Goal: Navigation & Orientation: Find specific page/section

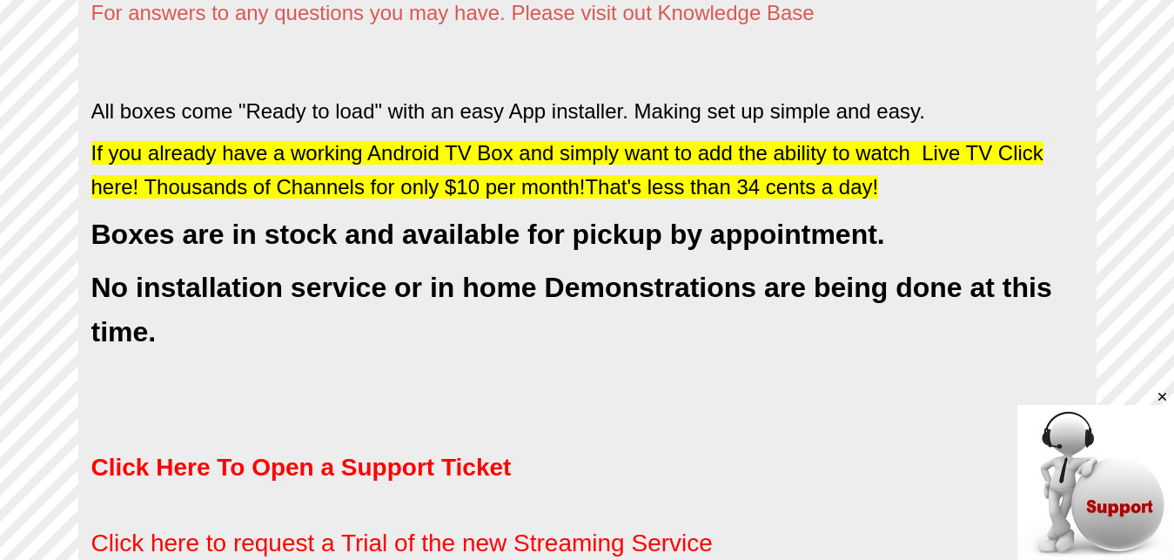
scroll to position [675, 0]
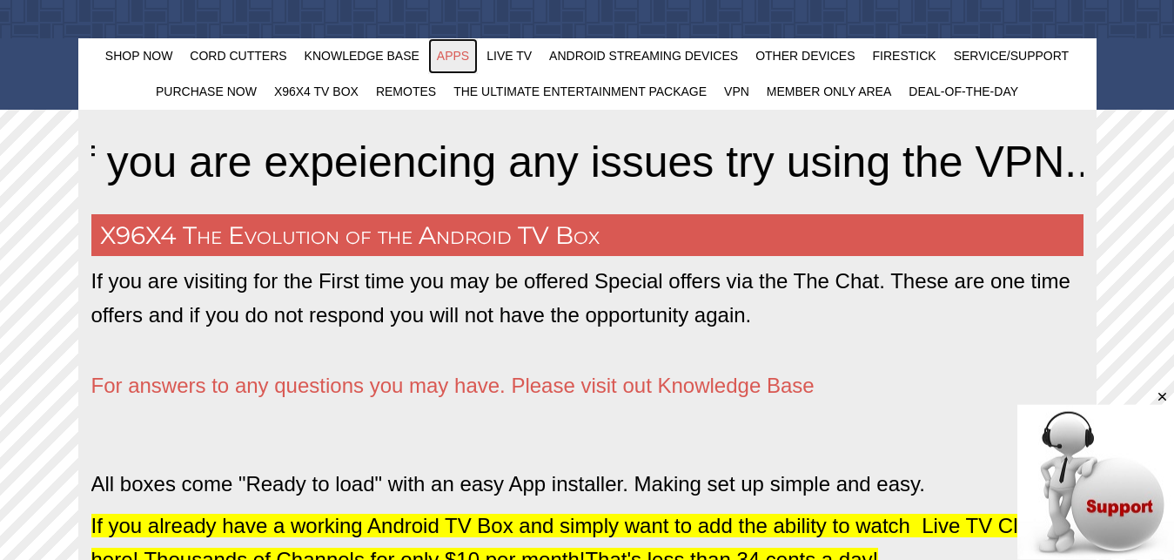
click at [455, 53] on span "Apps" at bounding box center [453, 56] width 32 height 14
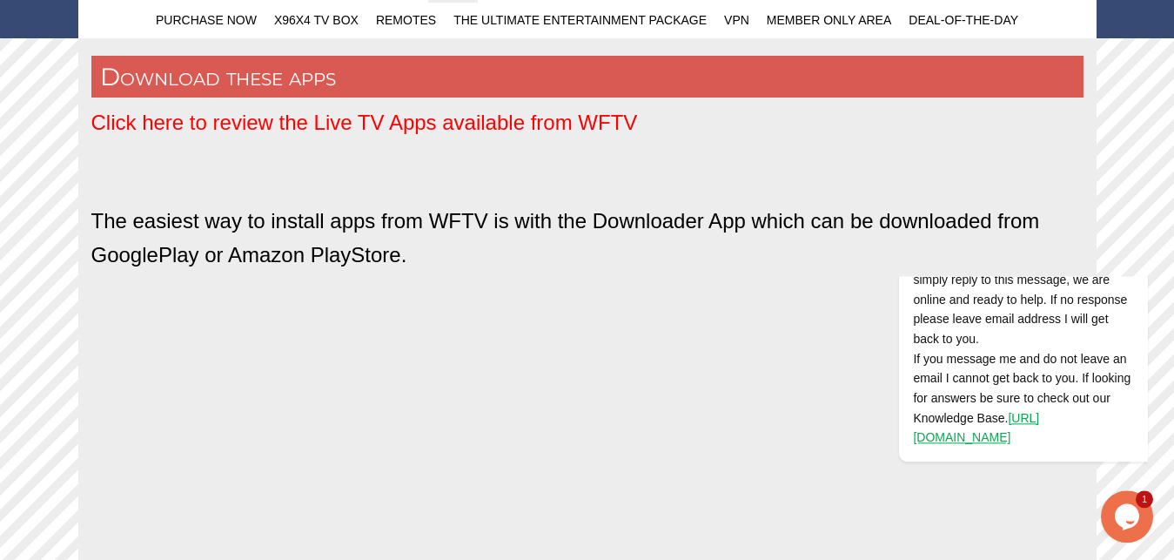
scroll to position [666, 0]
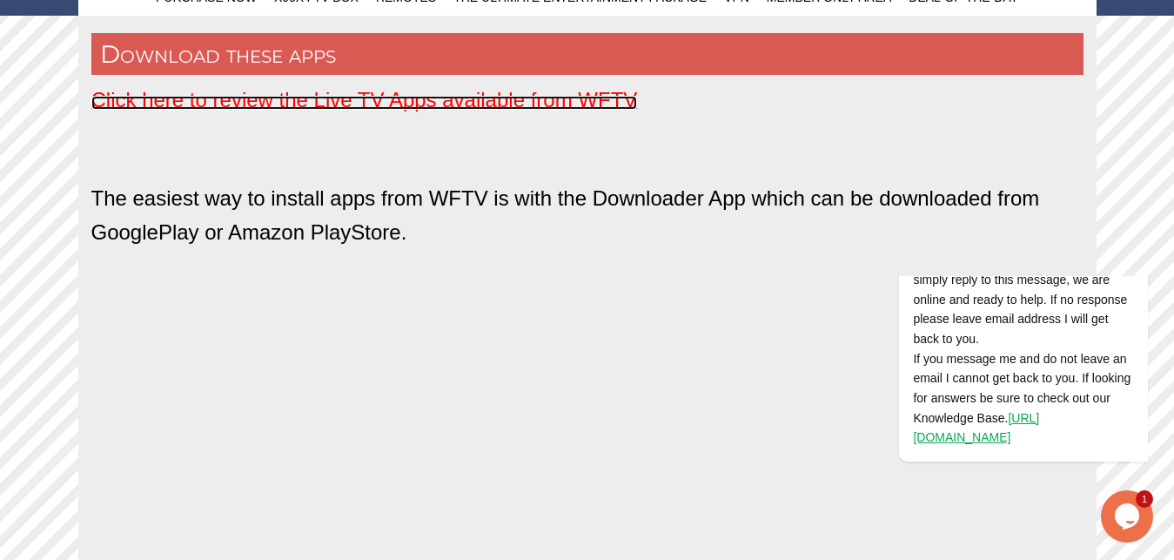
click at [362, 94] on span "Click here to review the Live TV Apps available from WFTV" at bounding box center [364, 99] width 547 height 23
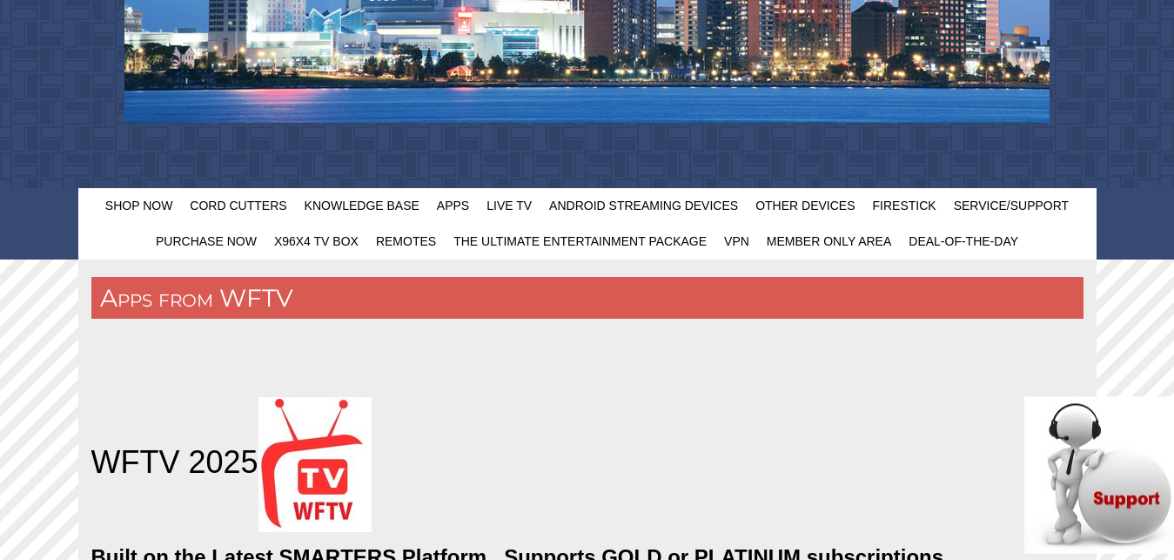
scroll to position [426, 0]
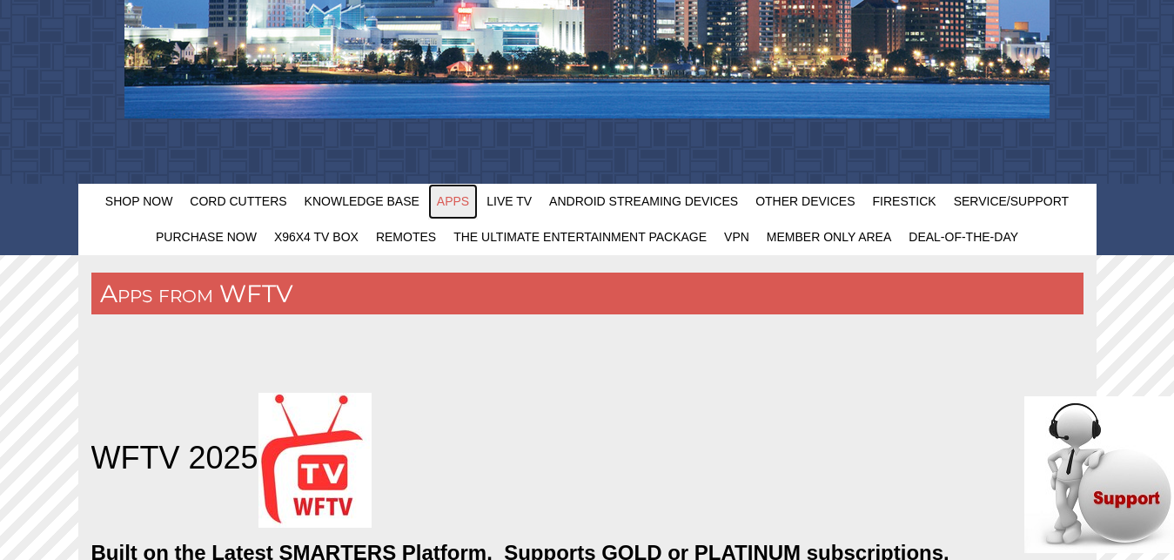
click at [453, 204] on span "Apps" at bounding box center [453, 201] width 32 height 14
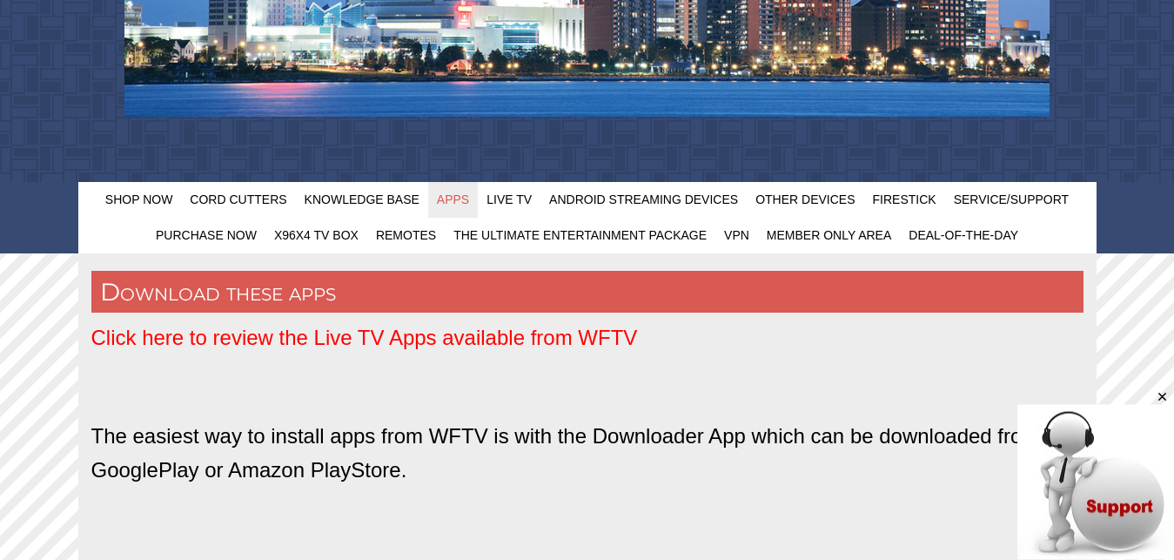
scroll to position [406, 0]
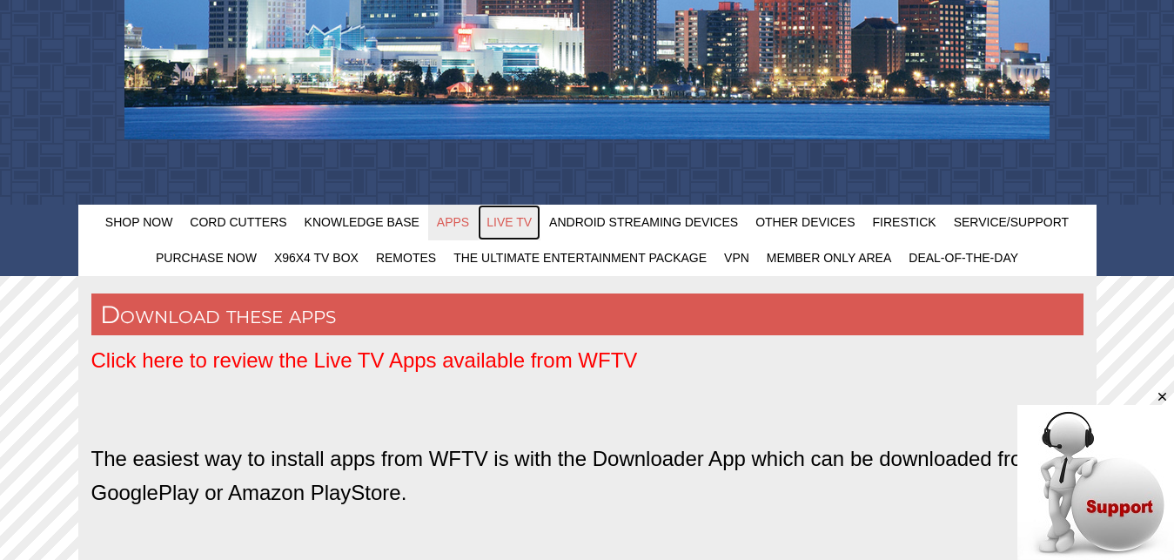
click at [511, 225] on span "Live TV" at bounding box center [509, 222] width 45 height 14
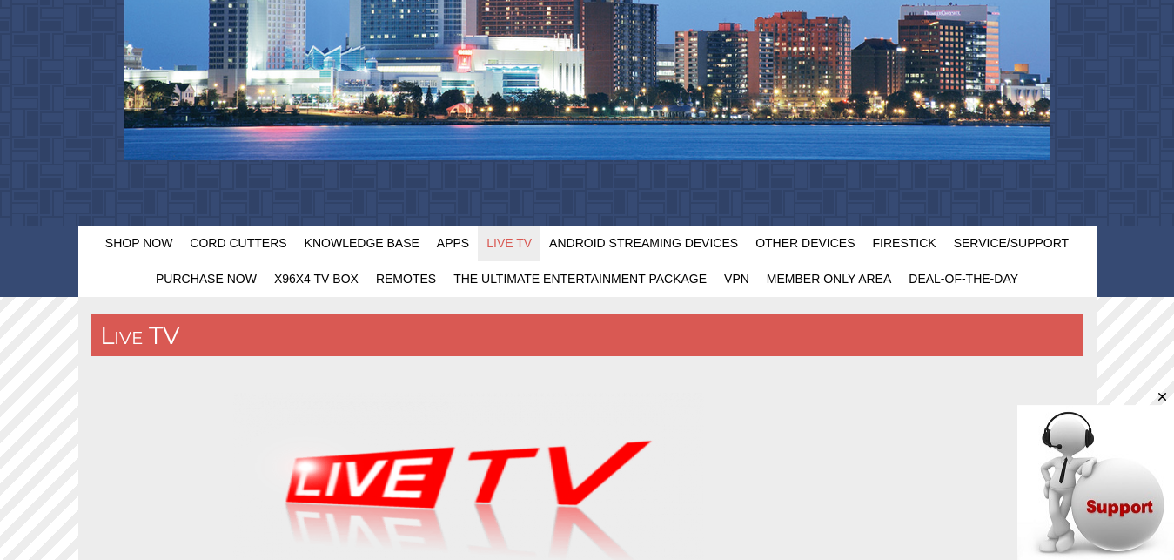
scroll to position [367, 0]
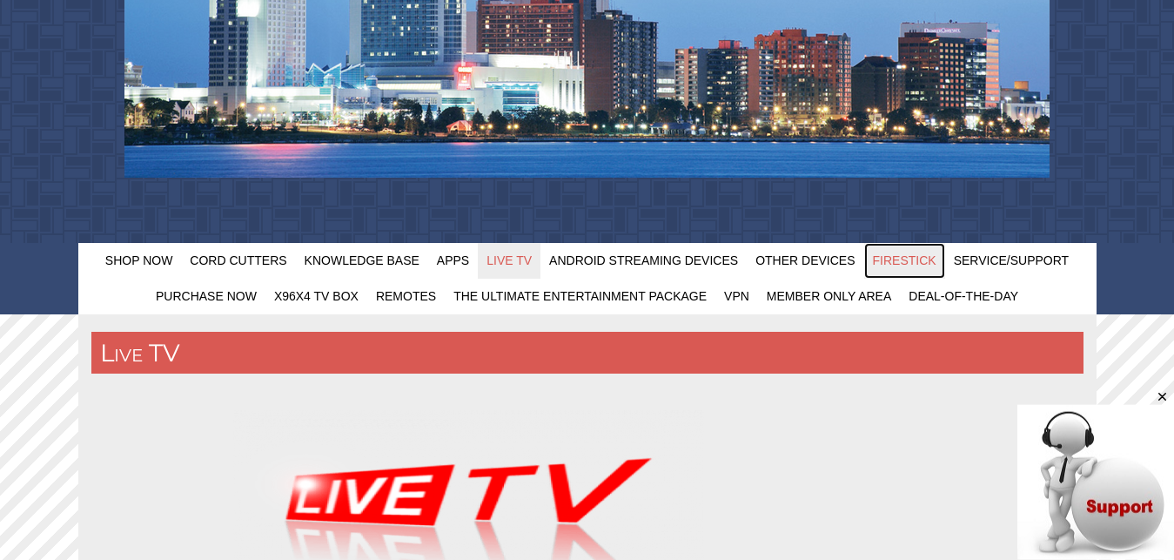
click at [885, 270] on link "FireStick" at bounding box center [904, 261] width 81 height 36
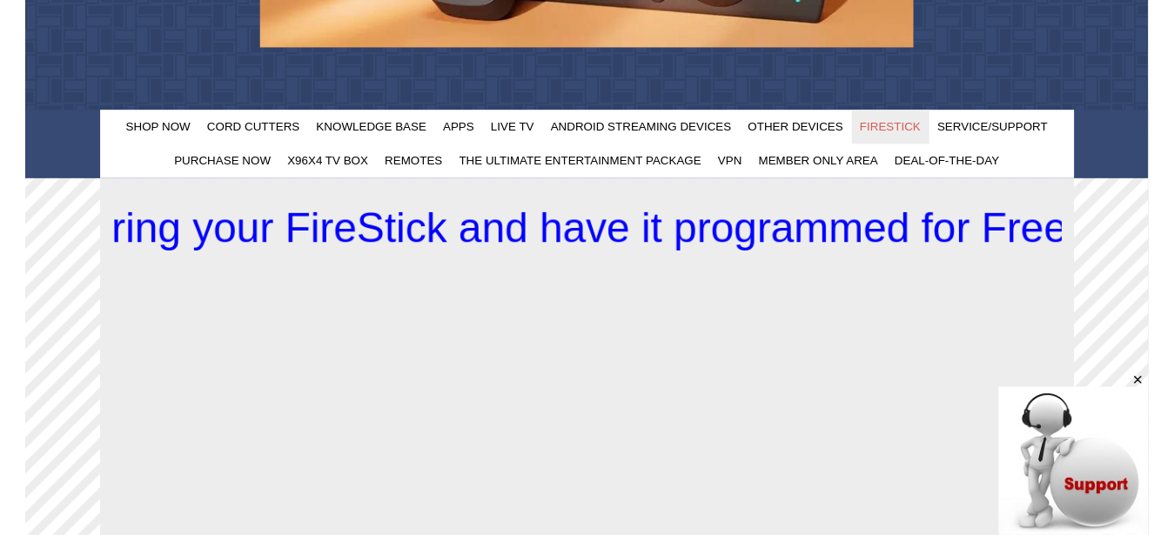
scroll to position [316, 0]
